Goal: Consume media (video, audio): Consume media (video, audio)

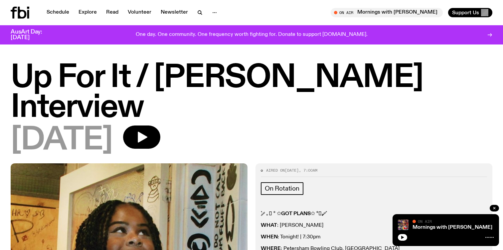
click at [55, 76] on h1 "Up For It / [PERSON_NAME] Interview" at bounding box center [252, 93] width 482 height 60
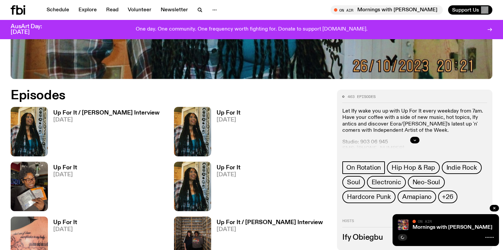
scroll to position [299, 0]
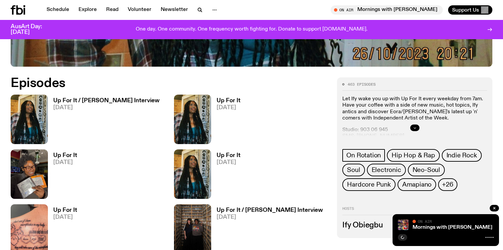
click at [413, 127] on icon "button" at bounding box center [415, 128] width 4 height 4
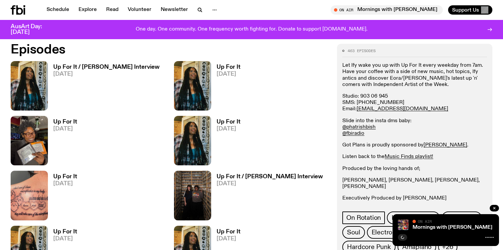
scroll to position [334, 0]
